Goal: Information Seeking & Learning: Find specific fact

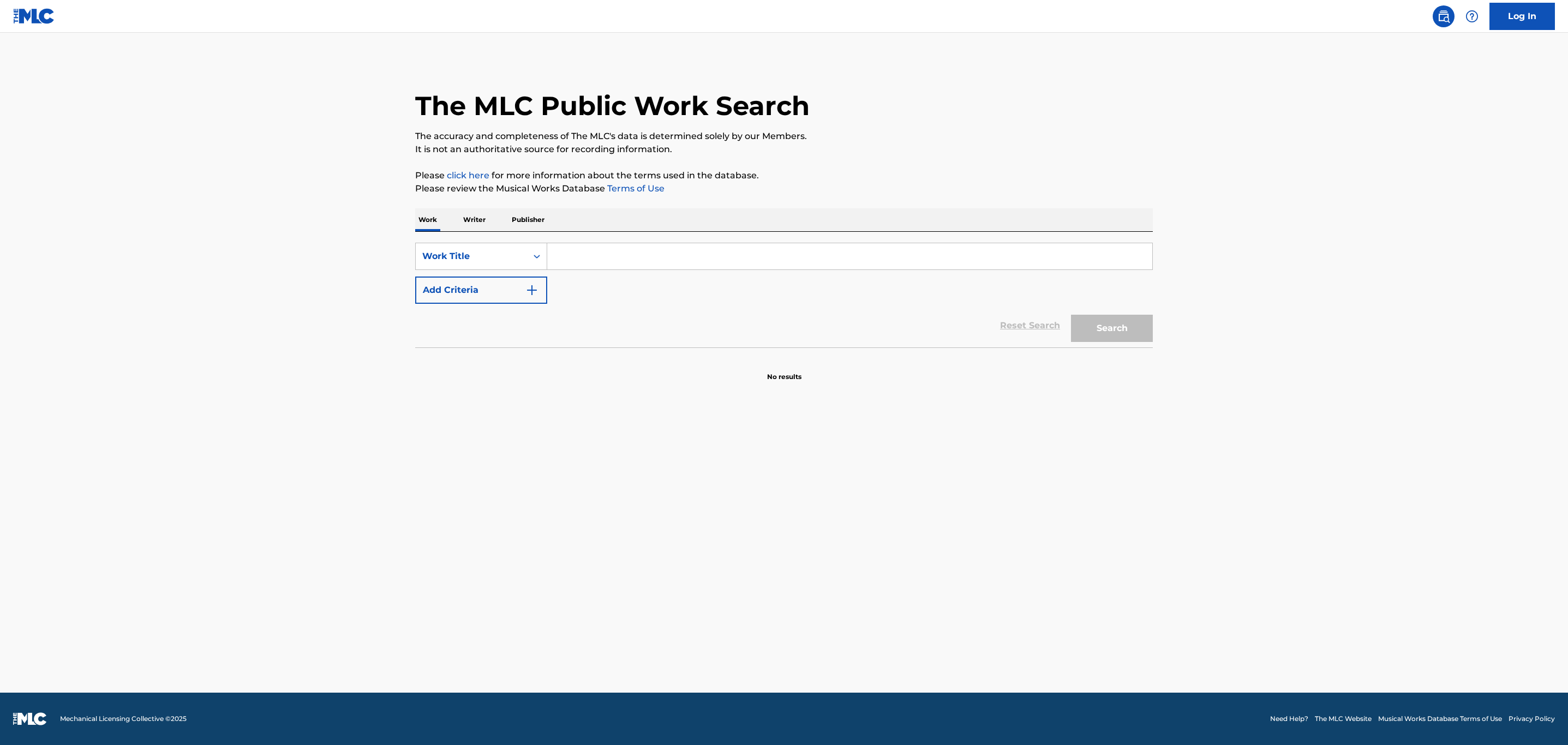
click at [466, 216] on p "Writer" at bounding box center [475, 220] width 29 height 23
click at [565, 264] on input "Search Form" at bounding box center [850, 256] width 605 height 26
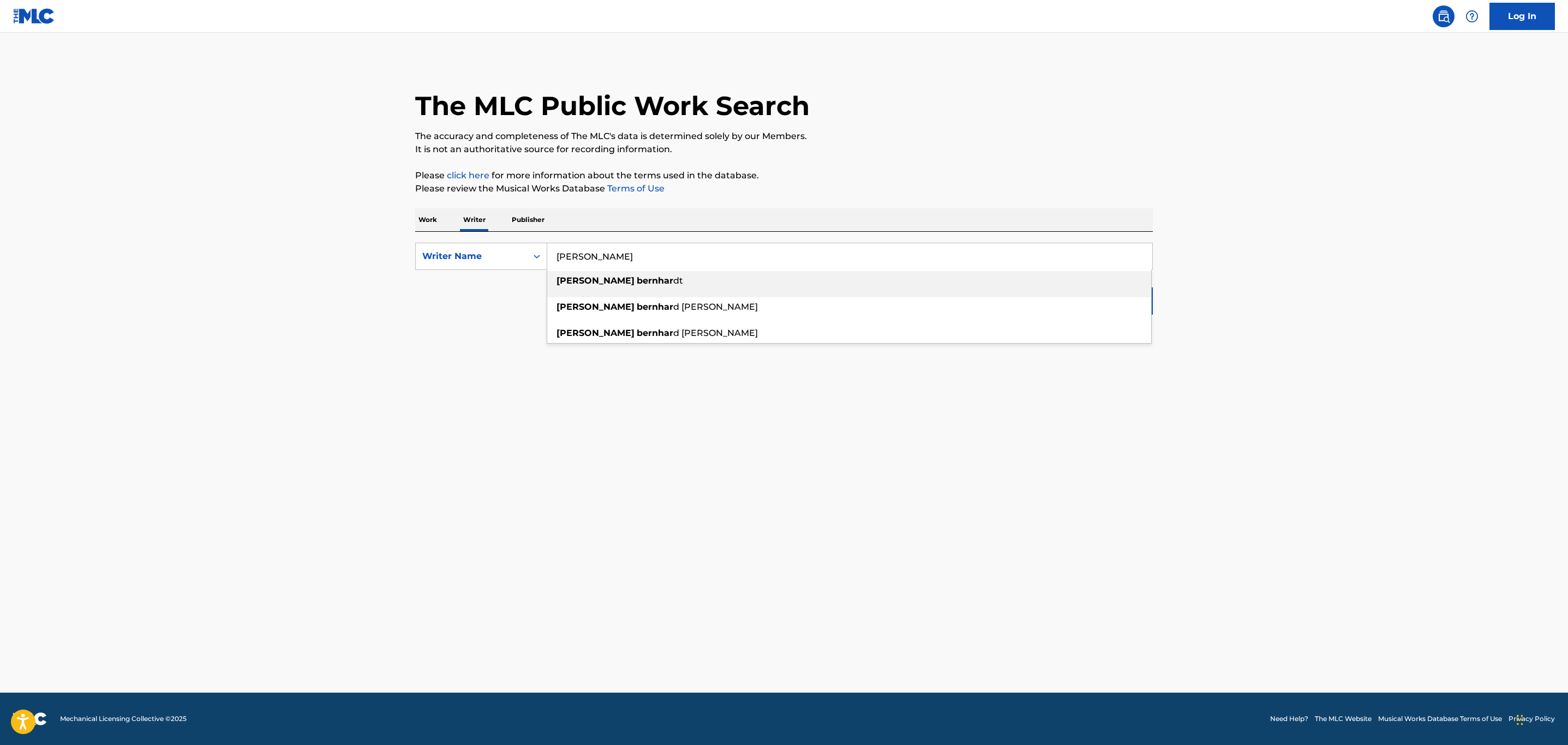
type input "[PERSON_NAME]"
click at [433, 216] on p "Work" at bounding box center [427, 220] width 25 height 23
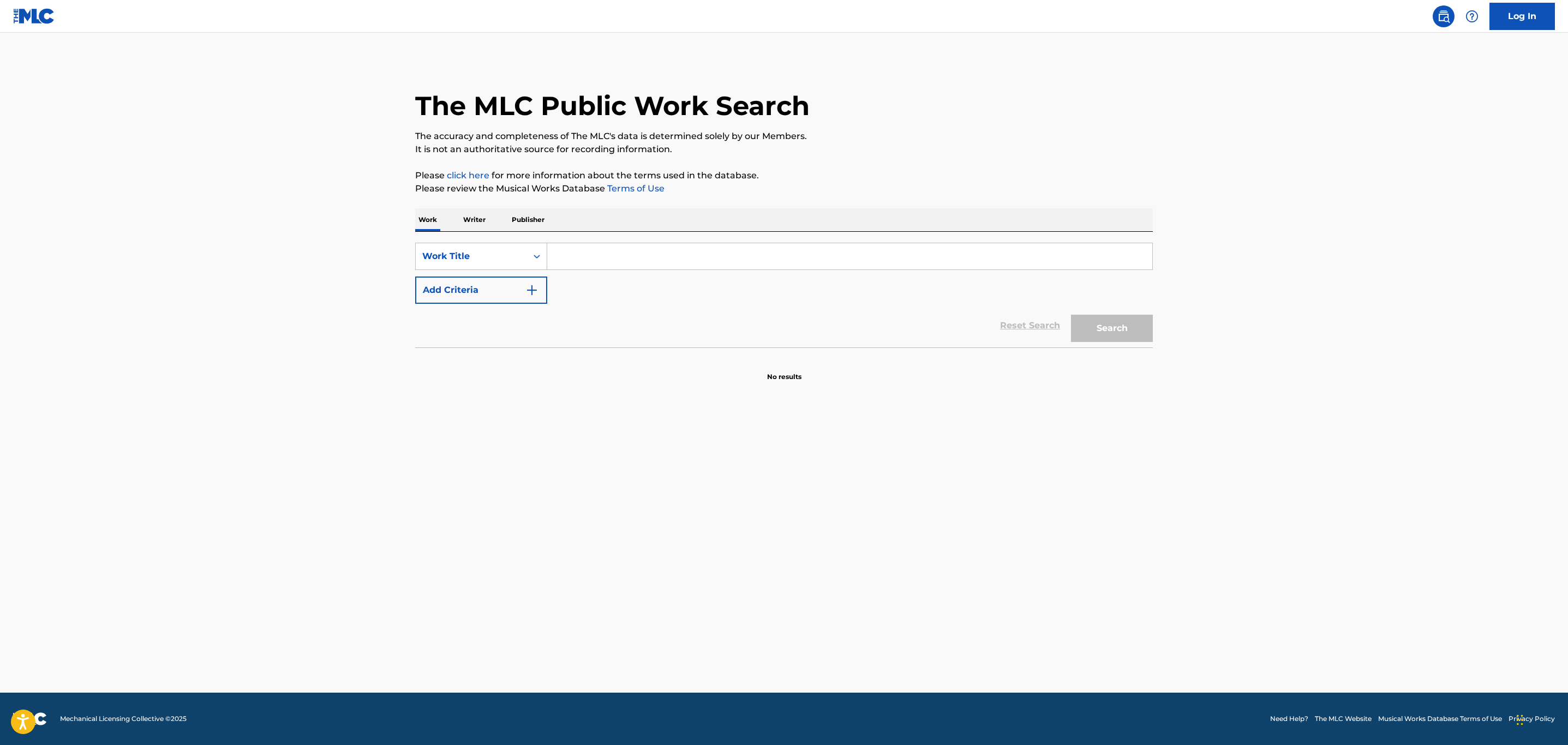
click at [583, 251] on input "Search Form" at bounding box center [850, 256] width 605 height 26
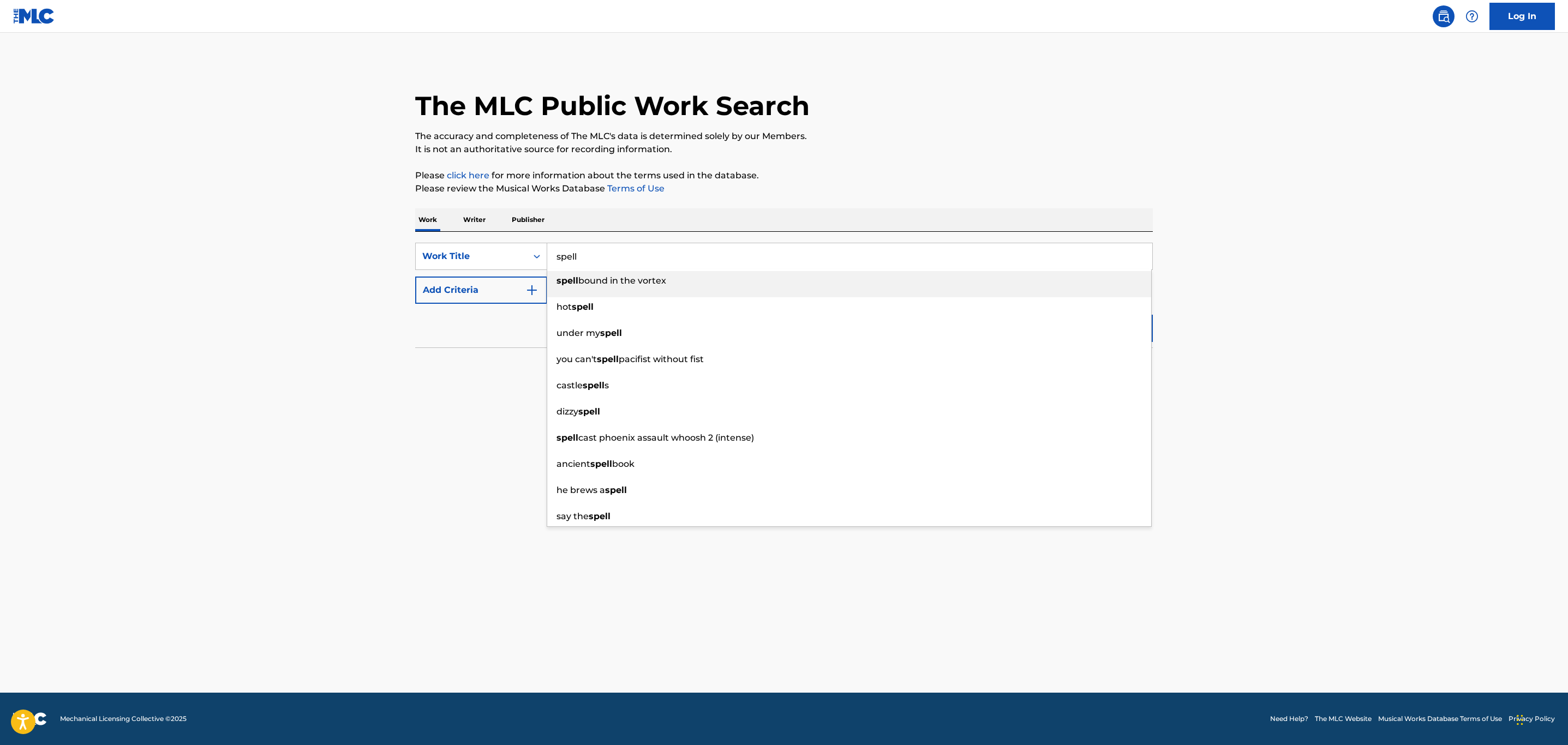
type input "spell"
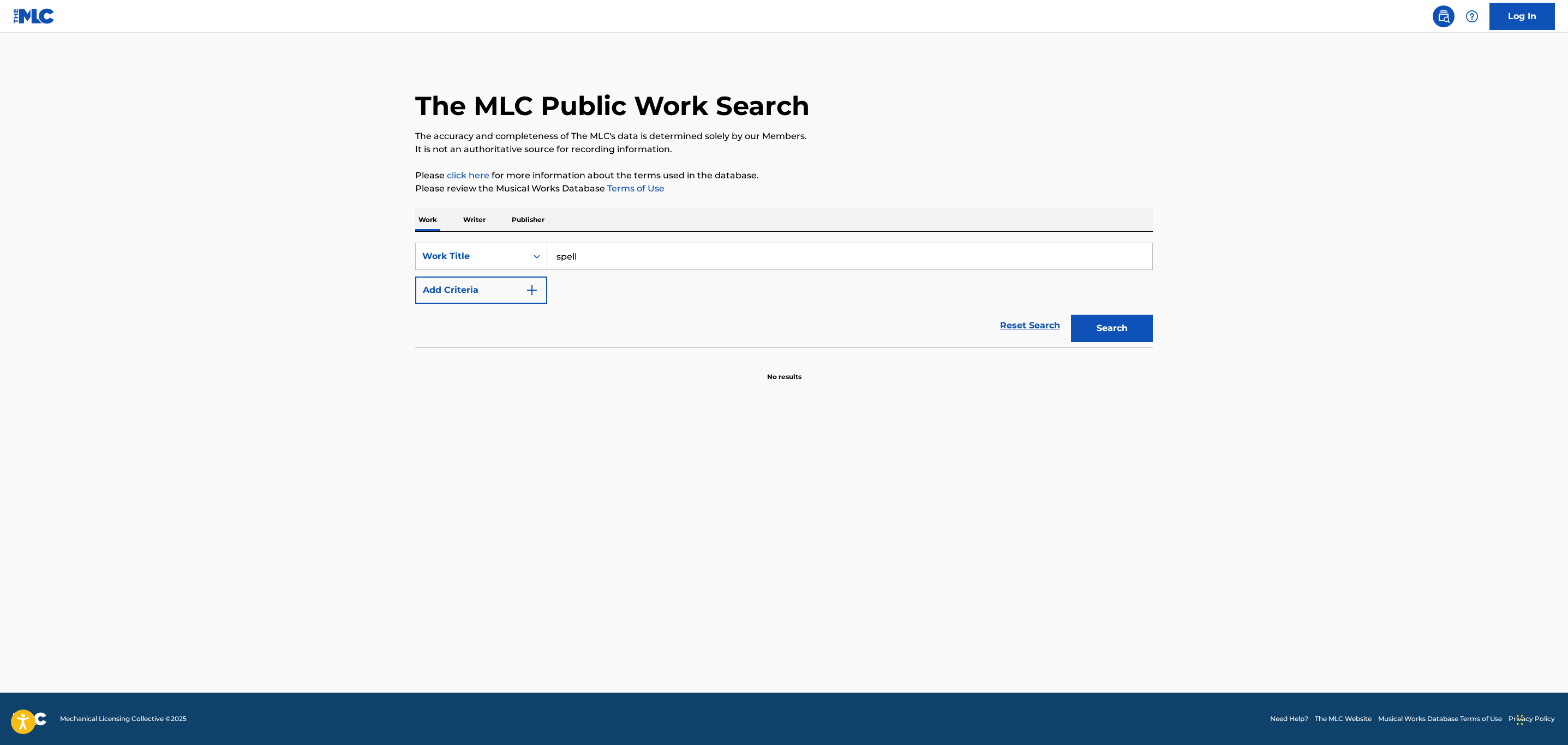
click at [527, 295] on img "Search Form" at bounding box center [532, 290] width 13 height 13
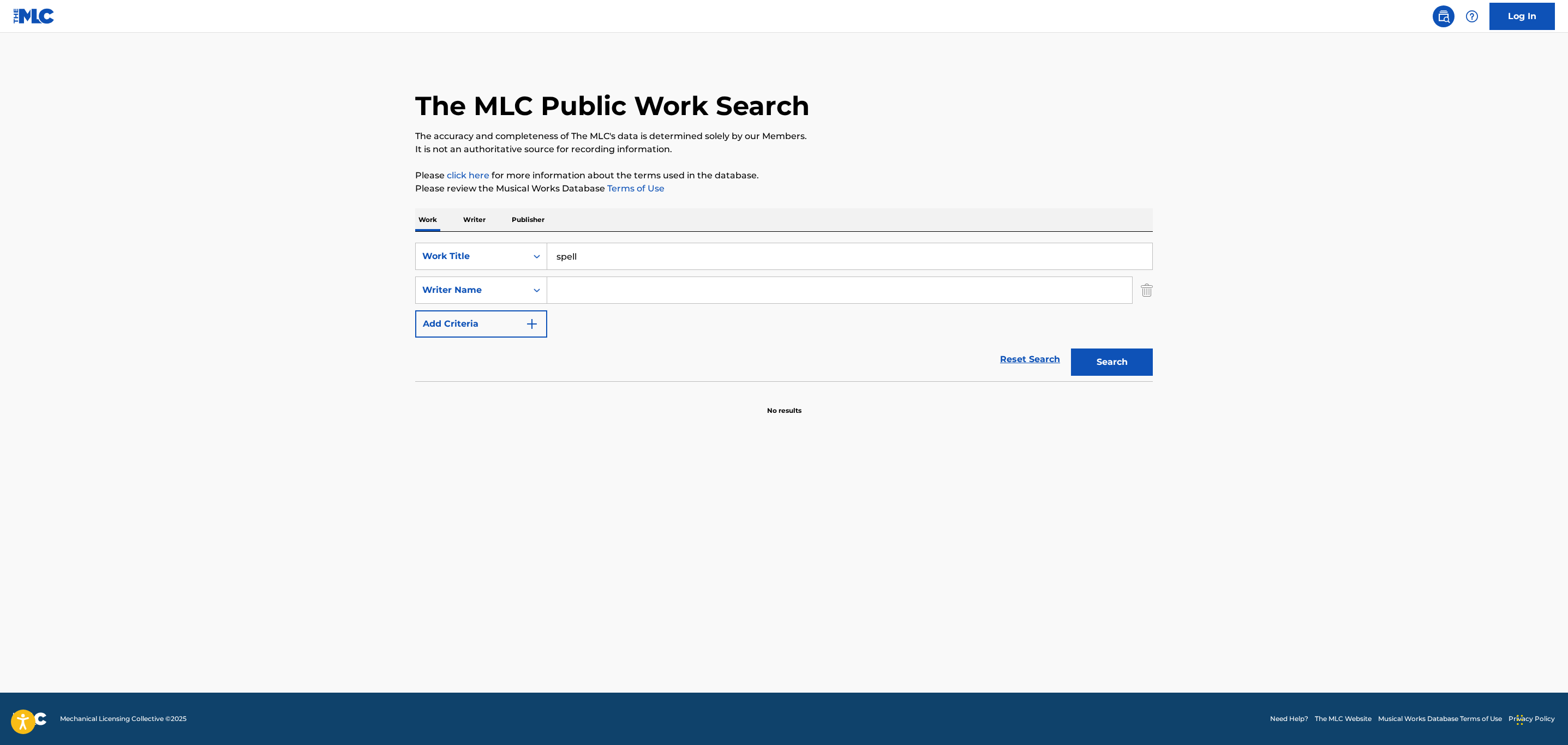
click at [619, 293] on input "Search Form" at bounding box center [839, 290] width 585 height 26
type input "[PERSON_NAME]"
click at [1071, 349] on button "Search" at bounding box center [1111, 362] width 82 height 27
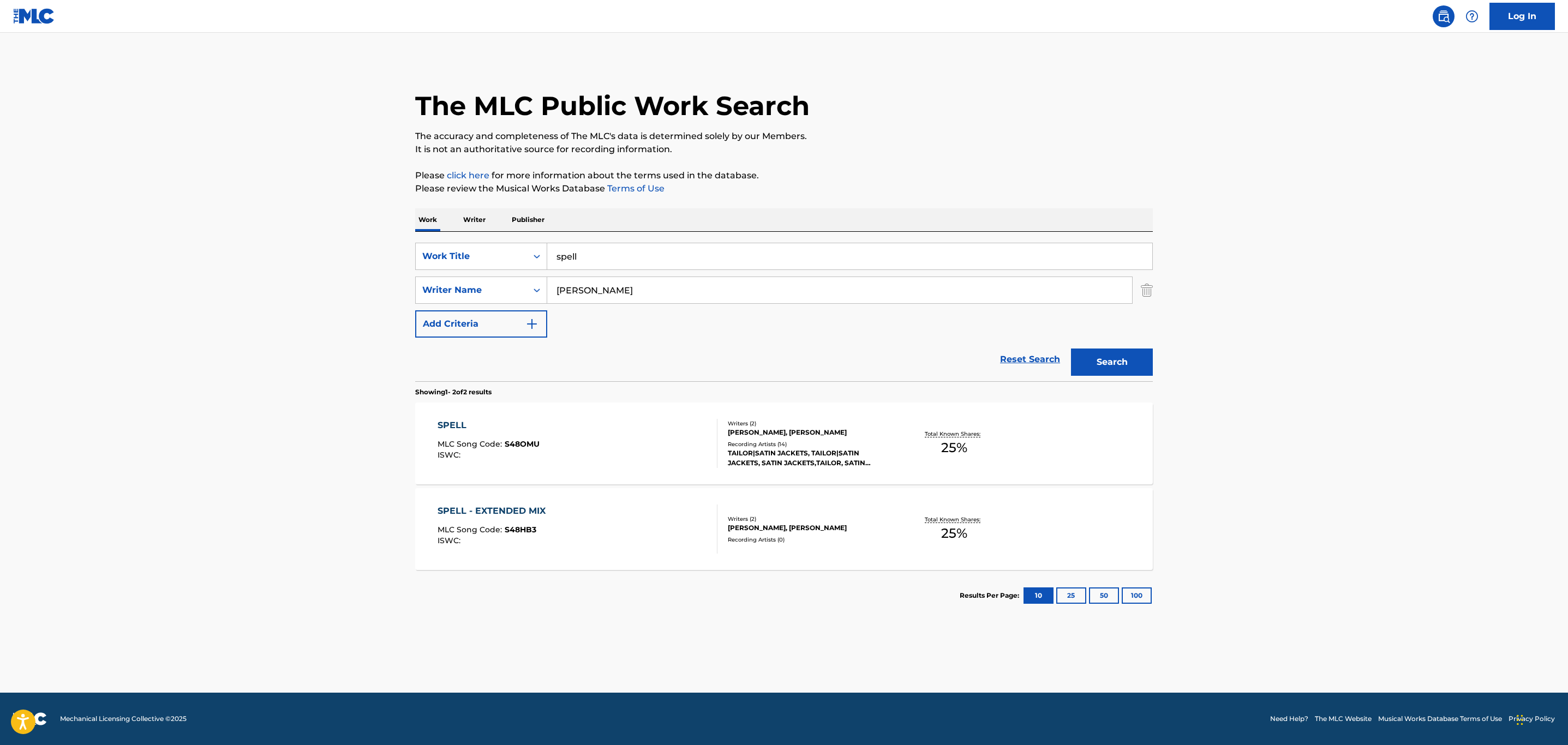
click at [634, 452] on div "SPELL MLC Song Code : S48OMU ISWC :" at bounding box center [578, 443] width 281 height 49
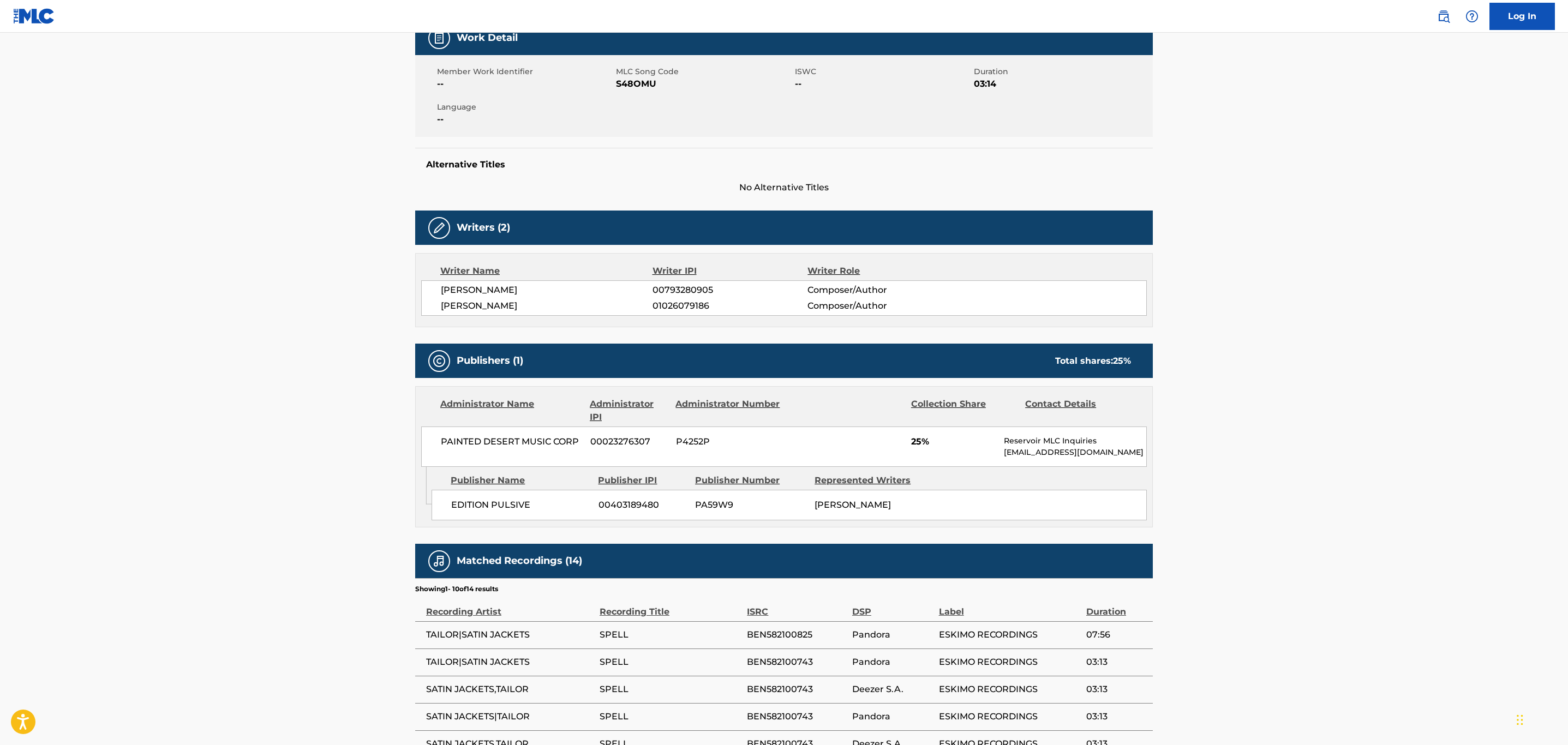
scroll to position [200, 0]
